Goal: Navigation & Orientation: Find specific page/section

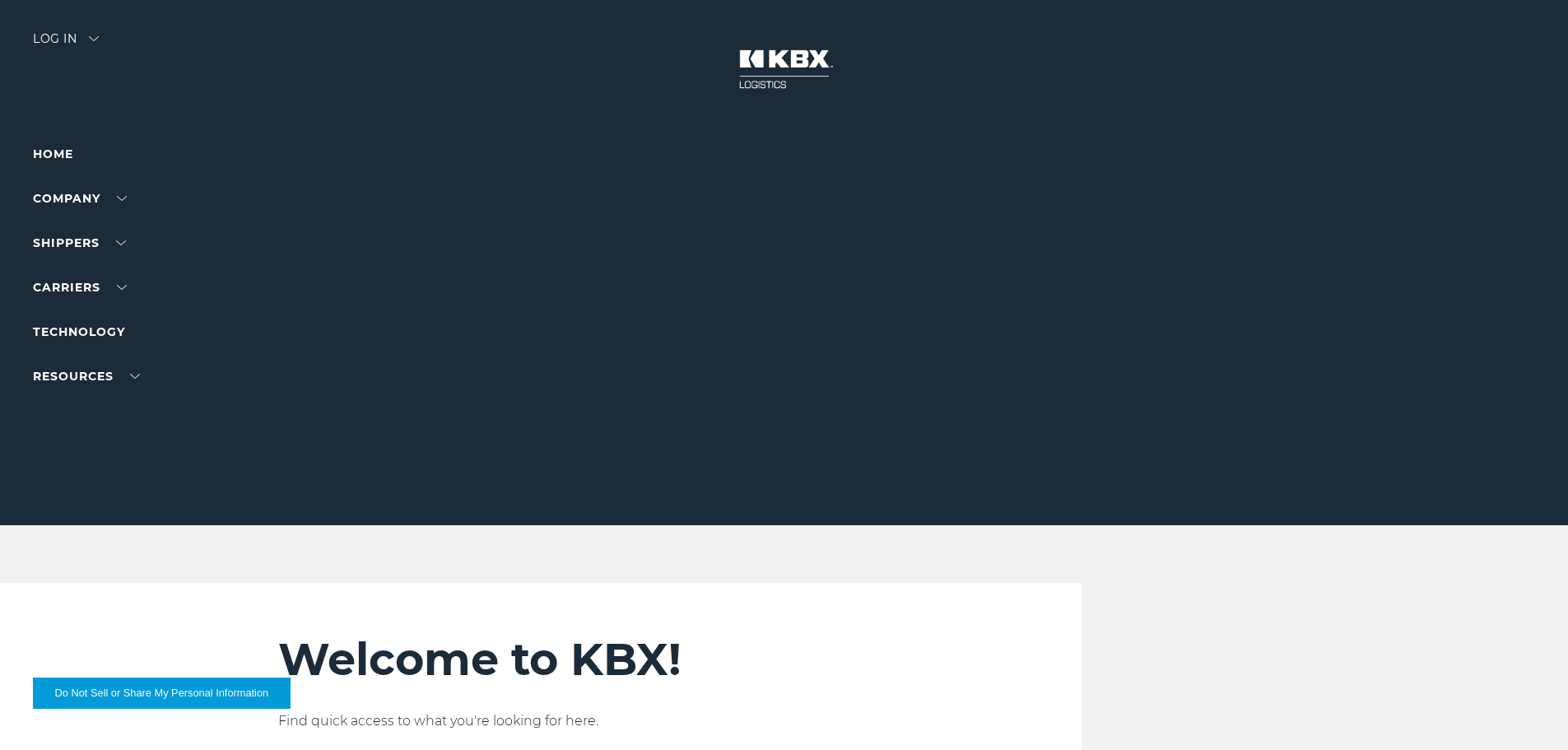
click at [148, 692] on button "Do Not Sell or Share My Personal Information" at bounding box center [162, 693] width 258 height 31
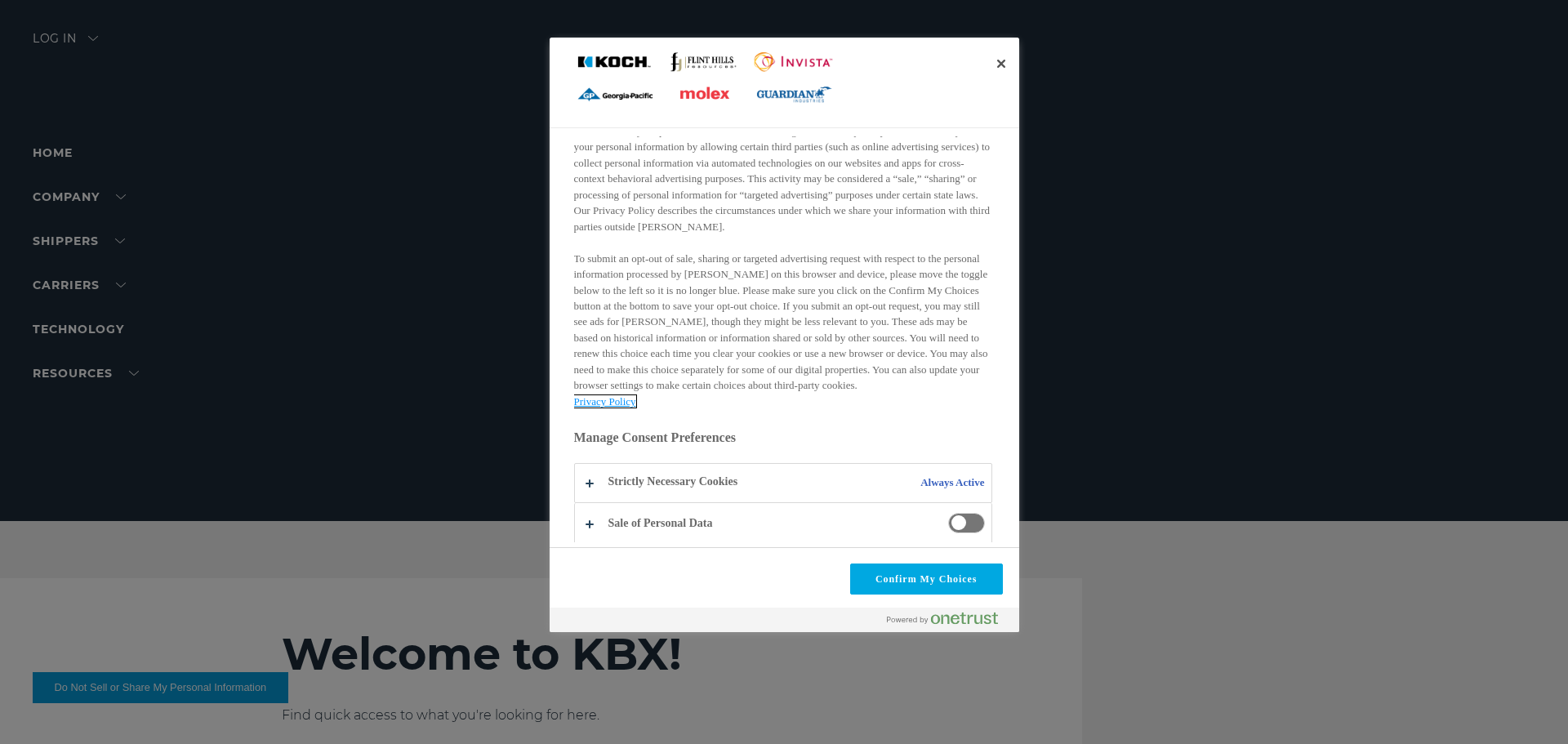
scroll to position [183, 0]
click at [599, 476] on button "Do Not Sell or Share My Personal Information and Opt Out of Targeted Advertising" at bounding box center [783, 480] width 417 height 38
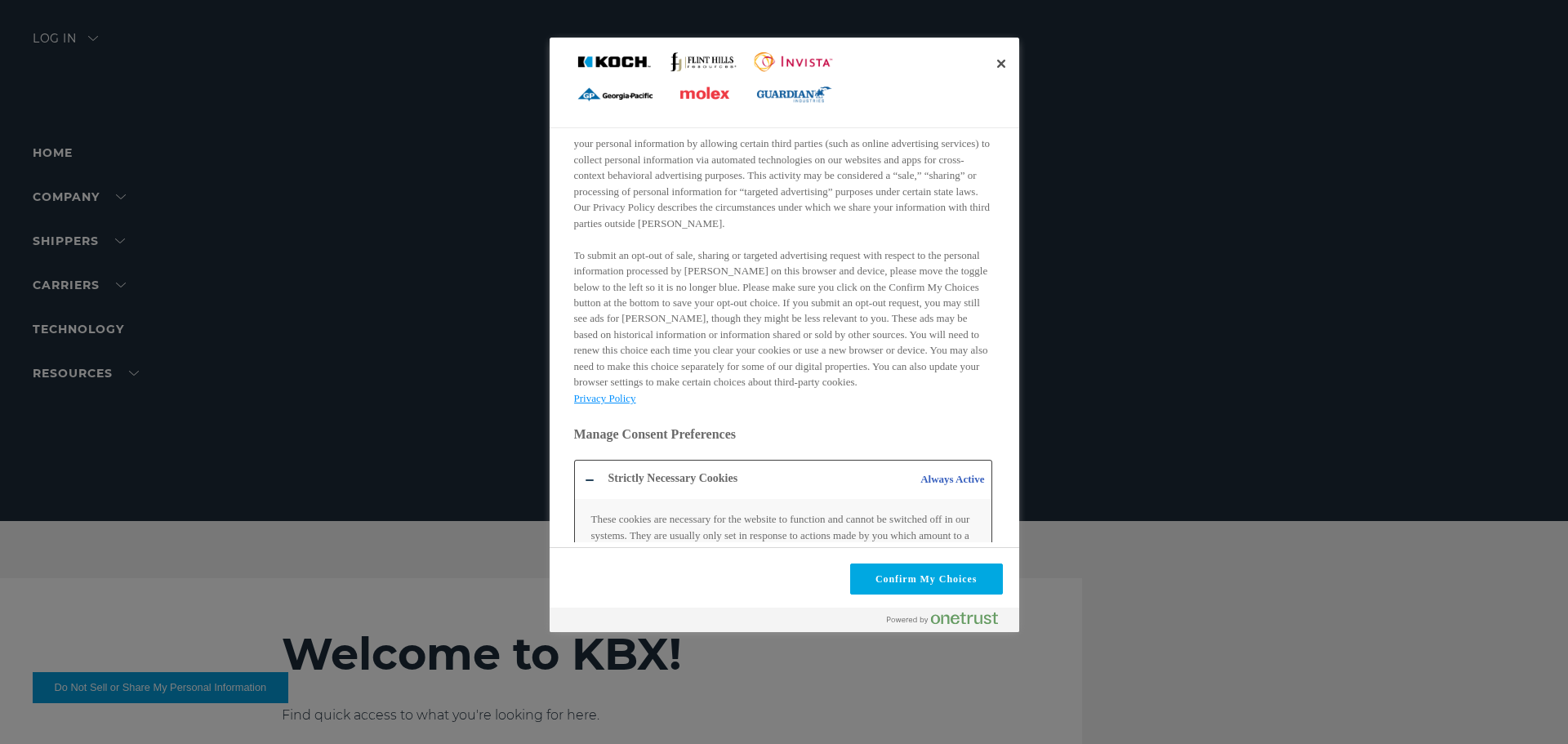
scroll to position [307, 0]
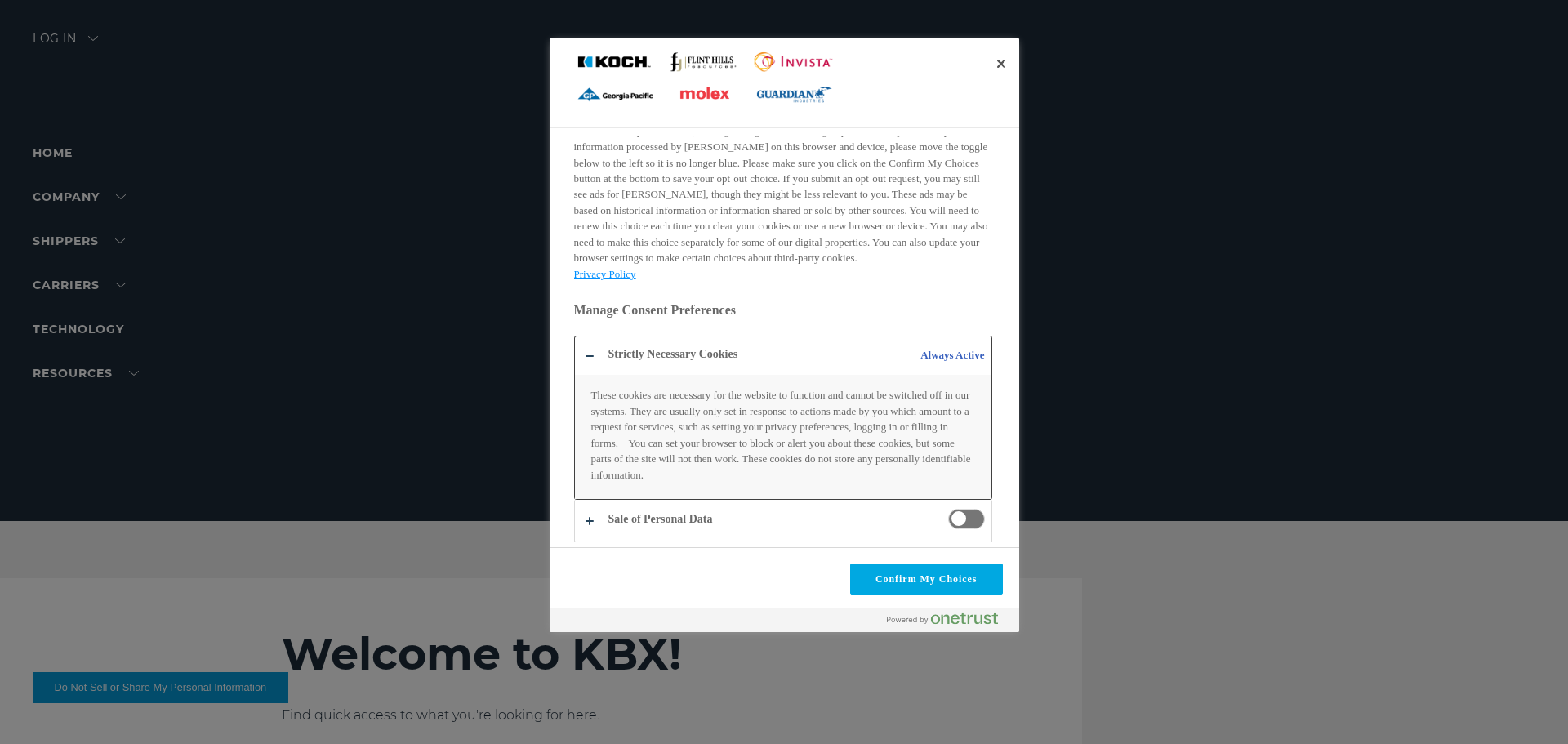
click at [950, 353] on button "Do Not Sell or Share My Personal Information and Opt Out of Targeted Advertising" at bounding box center [783, 417] width 417 height 163
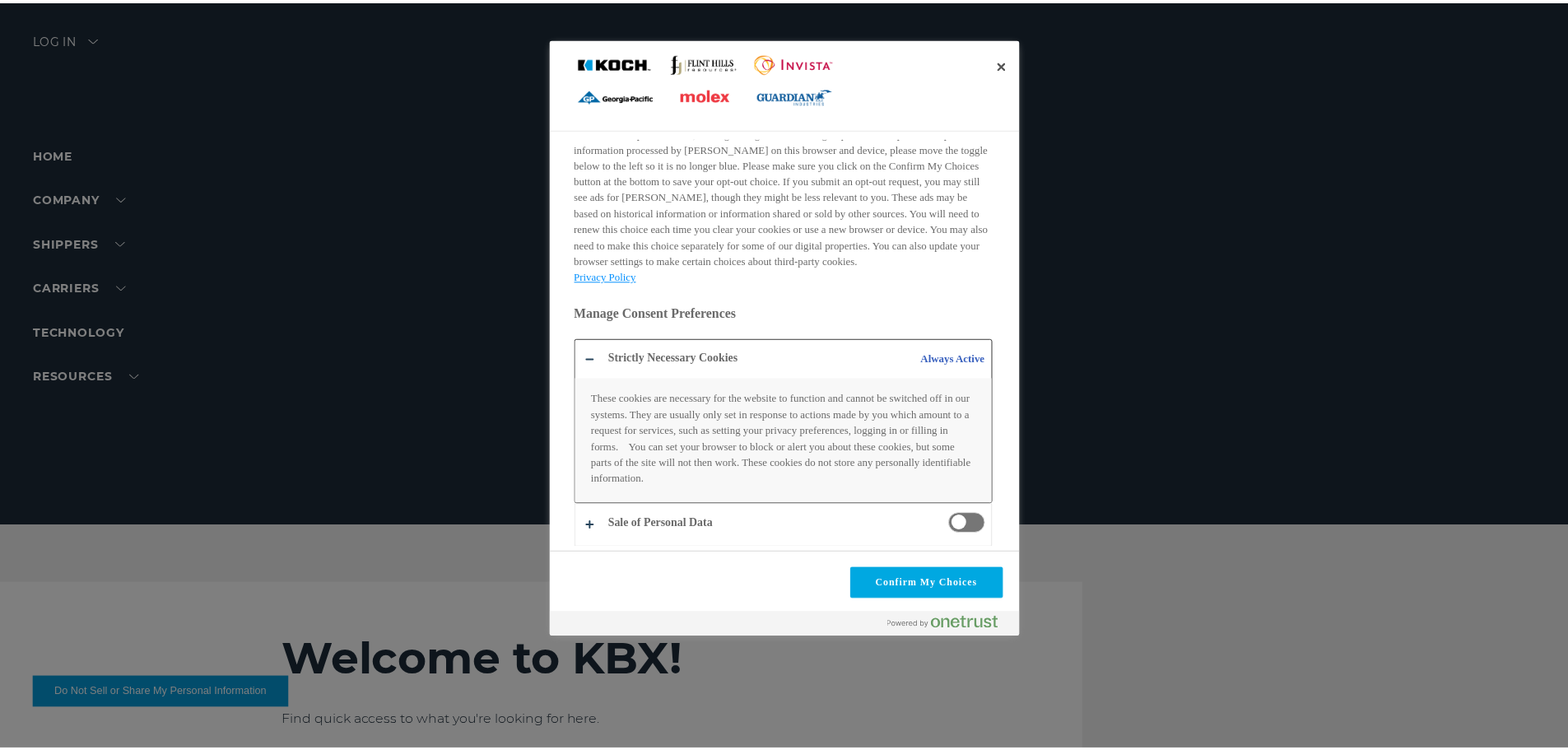
scroll to position [184, 0]
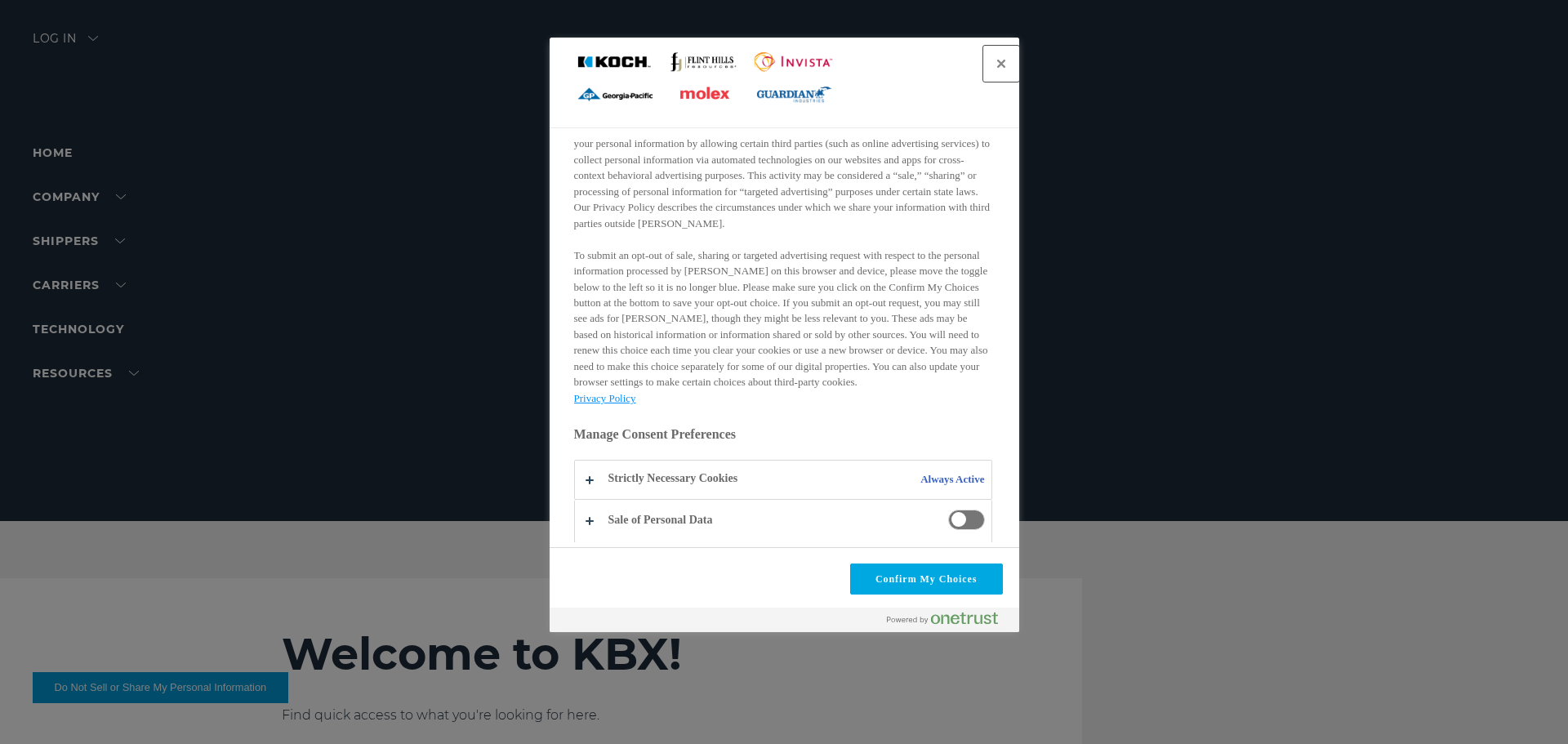
click at [996, 60] on button "Close" at bounding box center [1001, 63] width 36 height 36
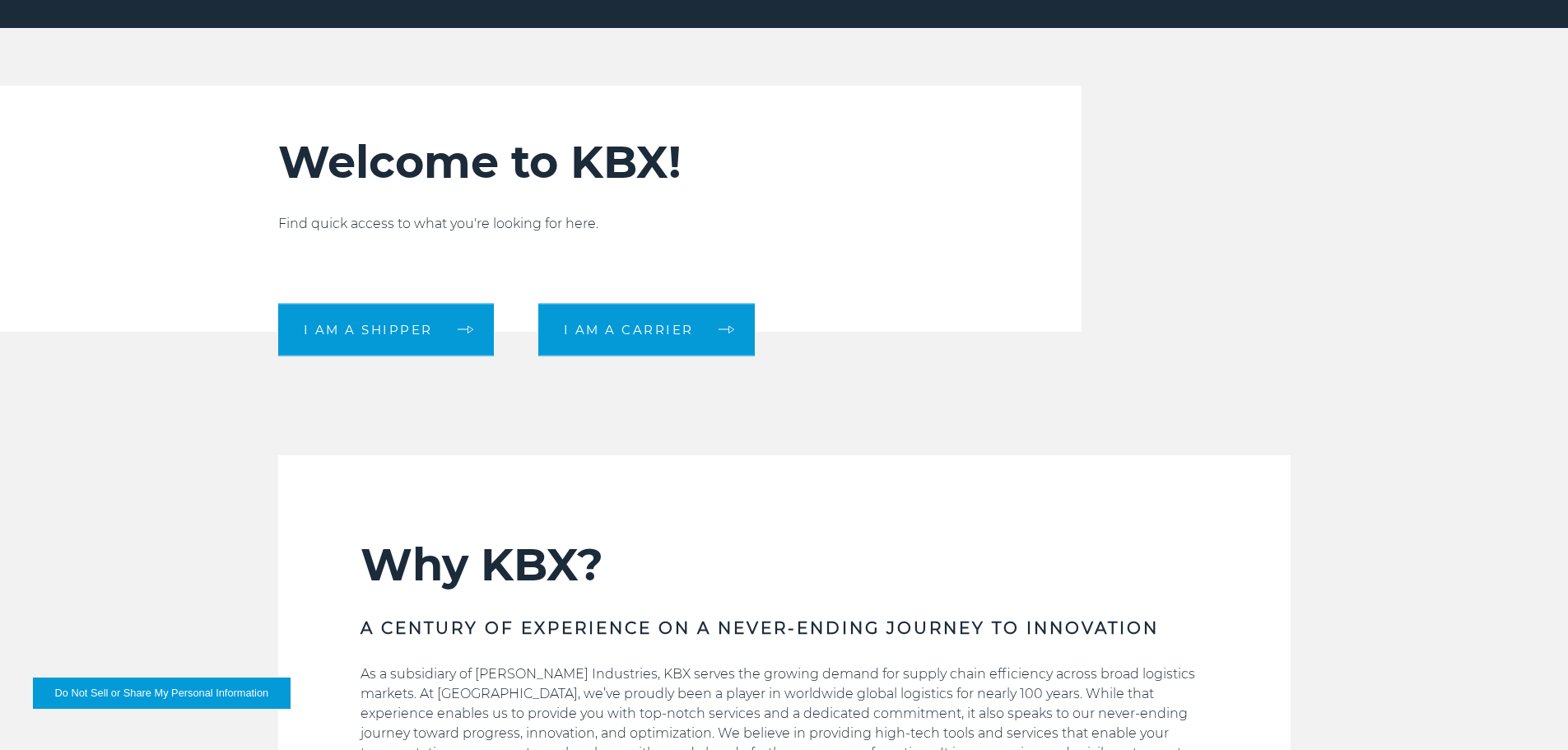
scroll to position [463, 0]
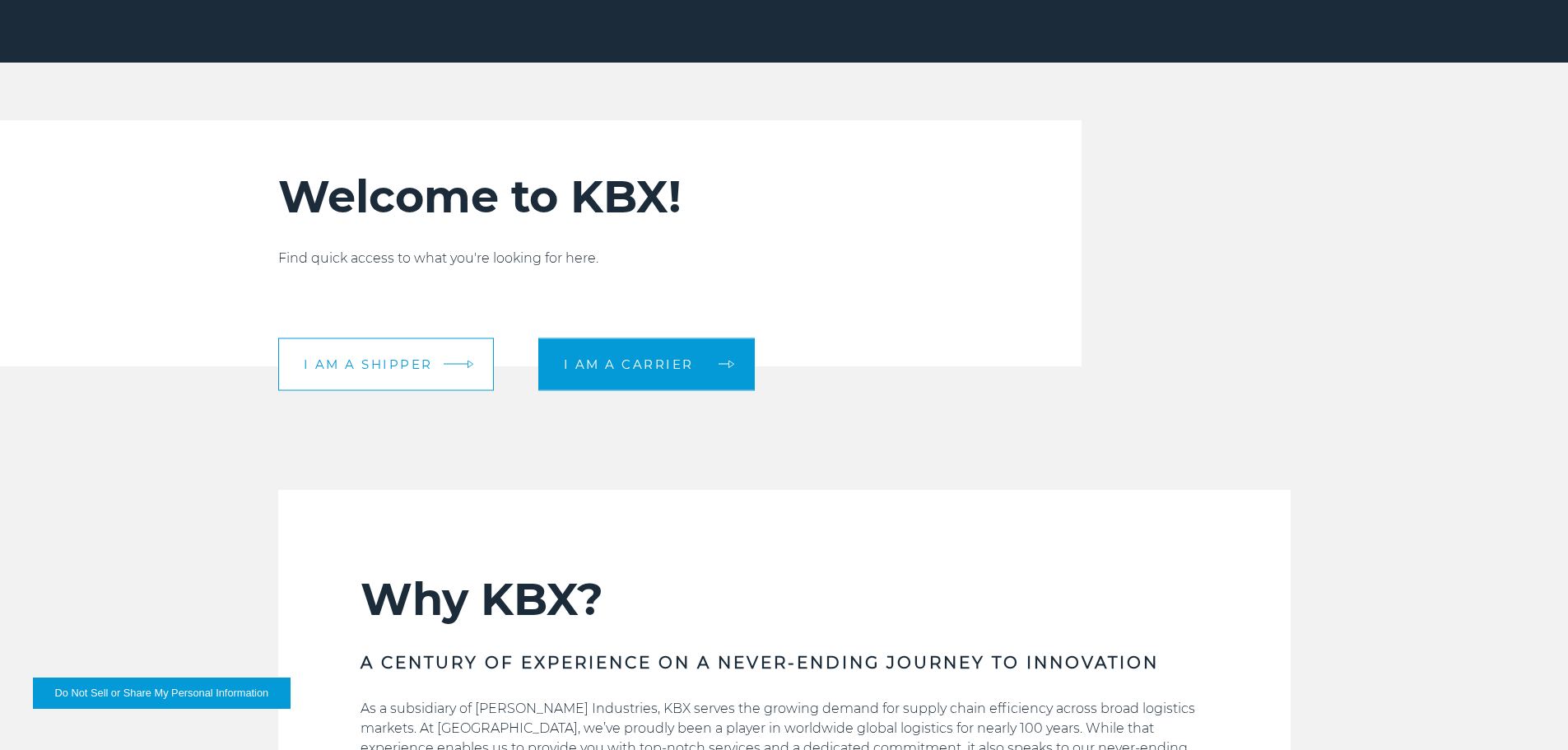
click at [380, 366] on span "I am a shipper" at bounding box center [368, 364] width 129 height 12
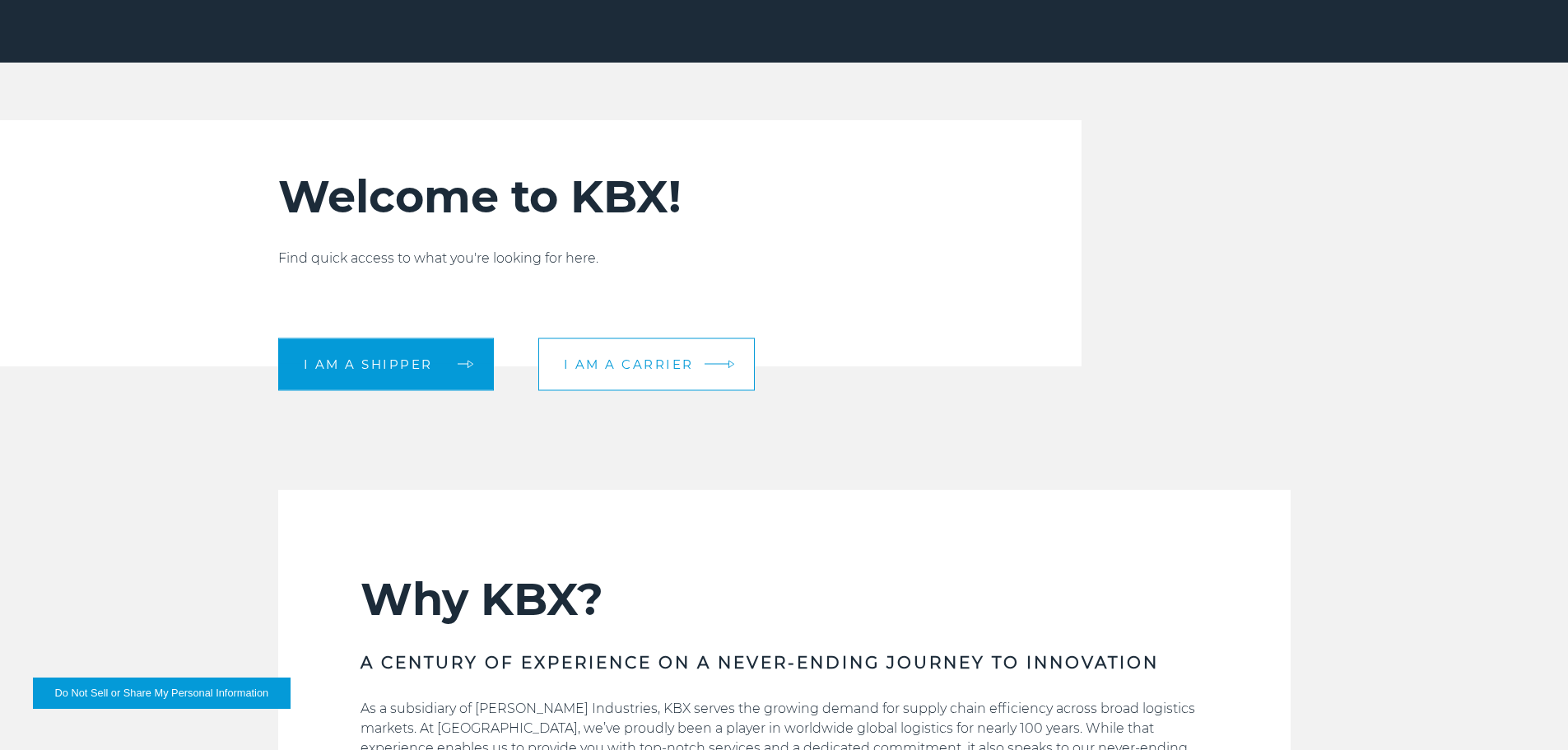
click at [602, 348] on link "I am a carrier" at bounding box center [646, 363] width 217 height 52
